Goal: Navigation & Orientation: Find specific page/section

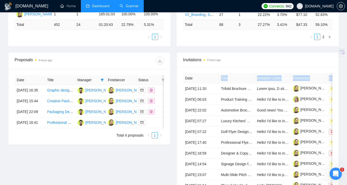
click at [132, 8] on link "Scanner" at bounding box center [129, 6] width 19 height 4
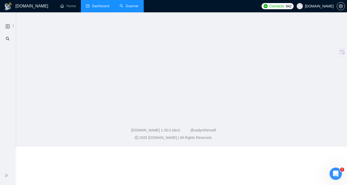
scroll to position [45, 0]
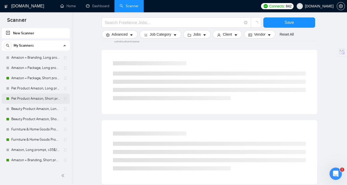
click at [46, 100] on link "Pet Product Amazon, Short prompt, >35$/h, no agency" at bounding box center [35, 99] width 49 height 10
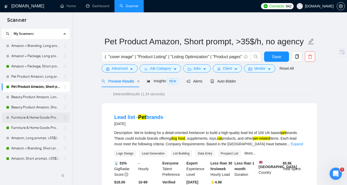
scroll to position [12, 0]
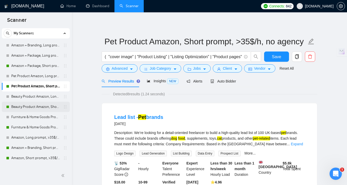
click at [40, 109] on link "Beauty Product Amazon, Short prompt, >35$/h, no agency" at bounding box center [35, 107] width 49 height 10
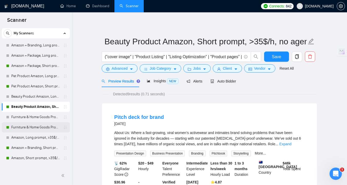
click at [39, 126] on link "Furniture & Home Goods Product Amazon, Short prompt, >35$/h, no agency" at bounding box center [35, 127] width 49 height 10
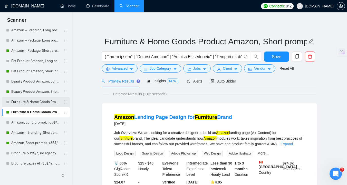
scroll to position [33, 0]
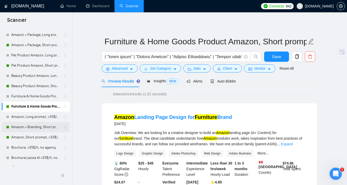
click at [37, 129] on link "Amazon + Branding, Short prompt, >35$/h, no agency" at bounding box center [35, 127] width 49 height 10
